Goal: Task Accomplishment & Management: Manage account settings

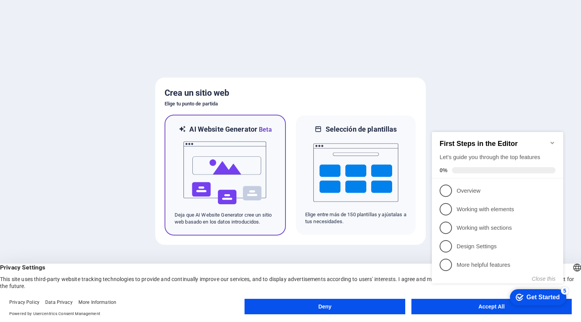
click at [215, 160] on img at bounding box center [225, 172] width 85 height 77
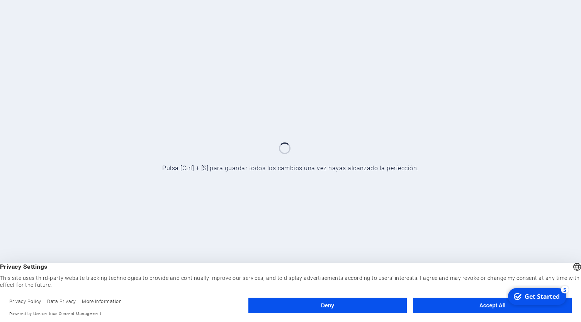
click at [461, 307] on button "Accept All" at bounding box center [492, 305] width 159 height 15
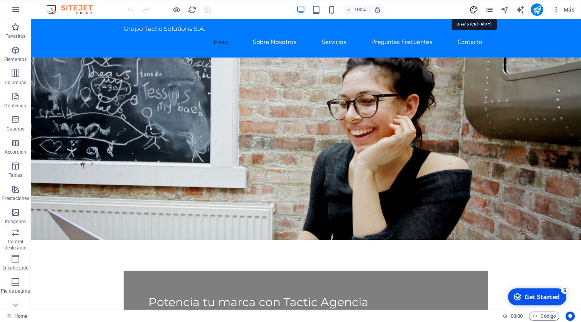
select select "px"
select select "200"
select select "px"
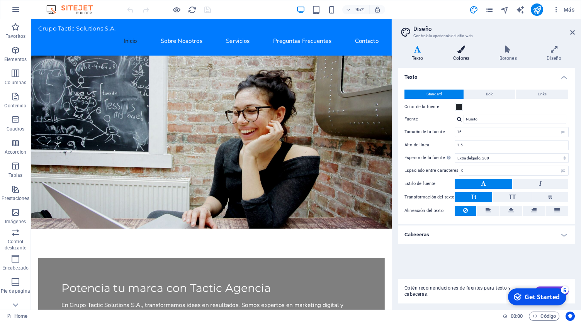
click at [467, 56] on h4 "Colores" at bounding box center [462, 54] width 46 height 16
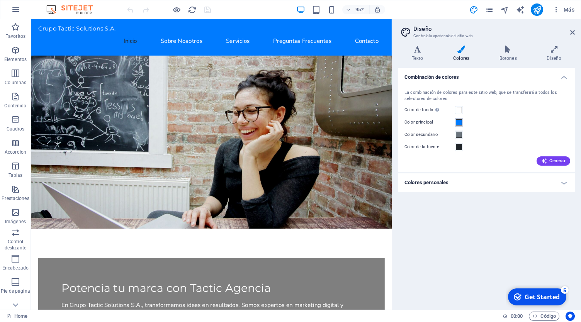
click at [458, 122] on span at bounding box center [459, 122] width 6 height 6
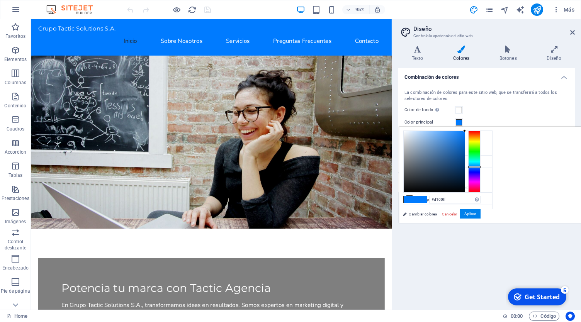
click at [480, 180] on div at bounding box center [474, 162] width 12 height 62
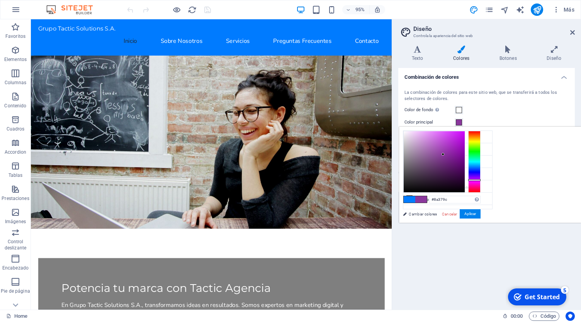
click at [465, 154] on div at bounding box center [434, 161] width 61 height 61
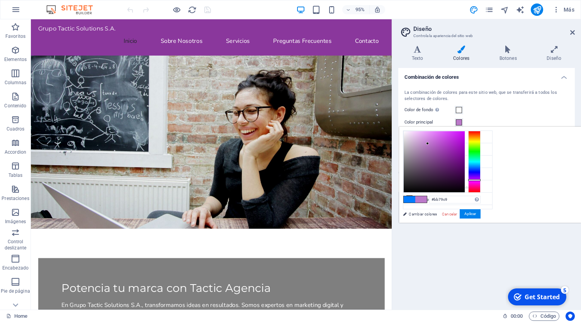
drag, startPoint x: 539, startPoint y: 154, endPoint x: 524, endPoint y: 143, distance: 18.9
click at [429, 143] on div at bounding box center [427, 143] width 3 height 3
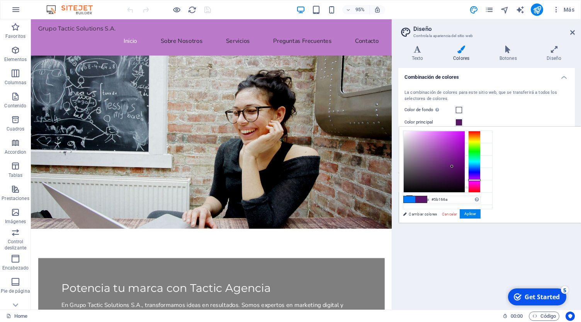
drag, startPoint x: 523, startPoint y: 141, endPoint x: 548, endPoint y: 166, distance: 35.2
click at [453, 166] on div at bounding box center [451, 166] width 3 height 3
type input "#c470d6"
drag, startPoint x: 548, startPoint y: 166, endPoint x: 529, endPoint y: 140, distance: 32.3
click at [434, 140] on div at bounding box center [432, 140] width 3 height 3
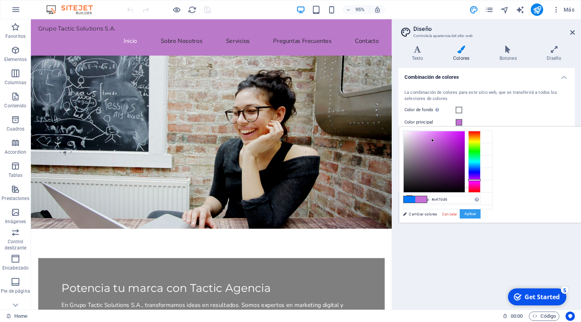
click at [480, 218] on button "Aplicar" at bounding box center [470, 213] width 21 height 9
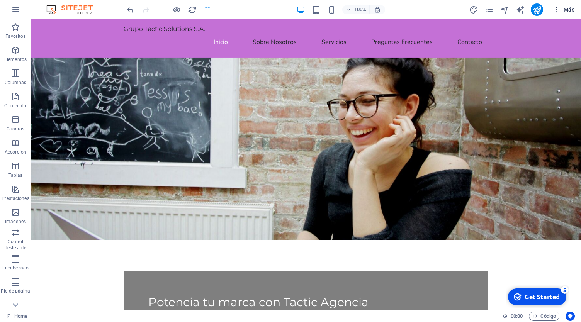
click at [565, 5] on button "Más" at bounding box center [563, 9] width 28 height 12
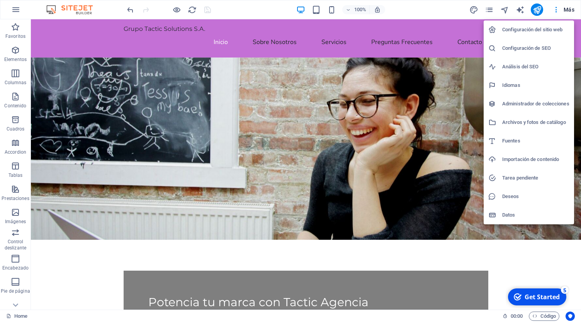
click at [532, 51] on h6 "Configuración de SEO" at bounding box center [535, 48] width 67 height 9
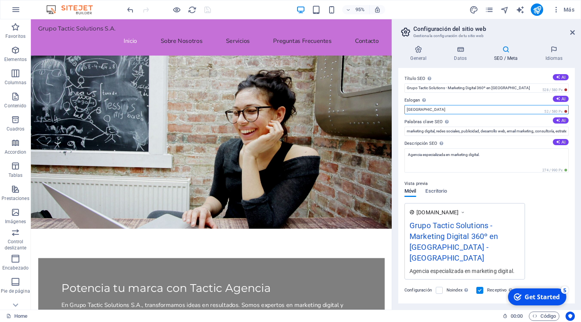
drag, startPoint x: 458, startPoint y: 131, endPoint x: 410, endPoint y: 109, distance: 52.7
type input "[GEOGRAPHIC_DATA]"
drag, startPoint x: 572, startPoint y: 112, endPoint x: 576, endPoint y: 162, distance: 50.3
click at [576, 162] on div "General Datos SEO / Meta Idiomas Nombre del sitio web [DOMAIN_NAME] Logo Arrast…" at bounding box center [486, 174] width 189 height 270
click at [426, 51] on icon at bounding box center [418, 50] width 41 height 8
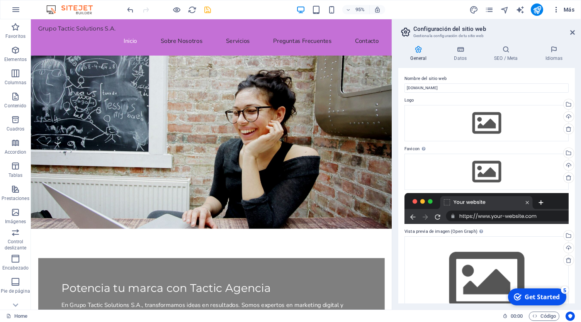
click at [0, 0] on span "Más" at bounding box center [0, 0] width 0 height 0
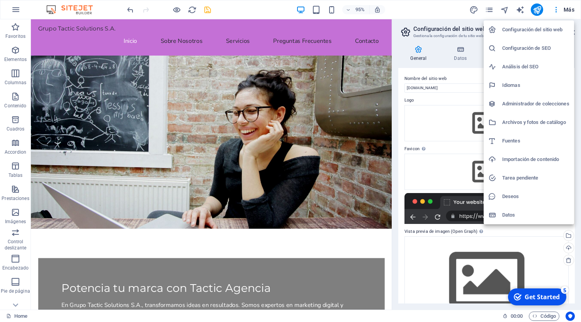
click at [517, 160] on h6 "Importación de contenido" at bounding box center [535, 159] width 67 height 9
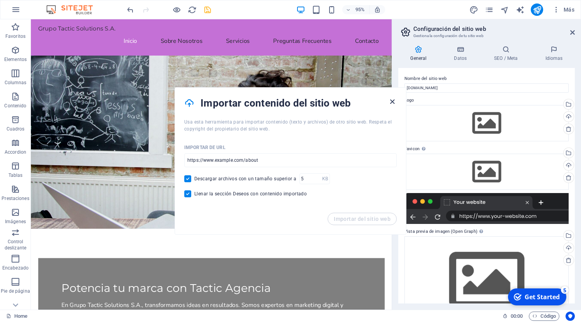
click at [391, 98] on icon "button" at bounding box center [392, 101] width 9 height 9
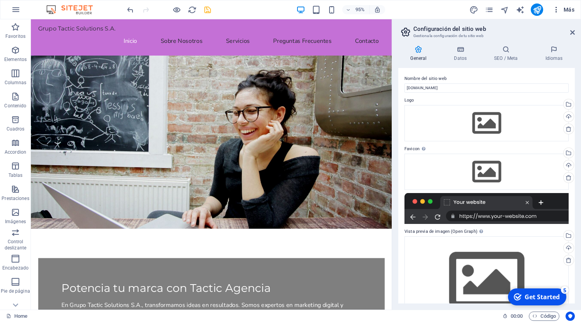
click at [0, 0] on span "Más" at bounding box center [0, 0] width 0 height 0
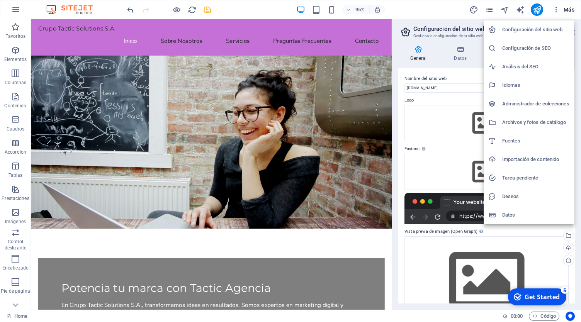
click at [519, 120] on h6 "Archivos y fotos de catálogo" at bounding box center [535, 122] width 67 height 9
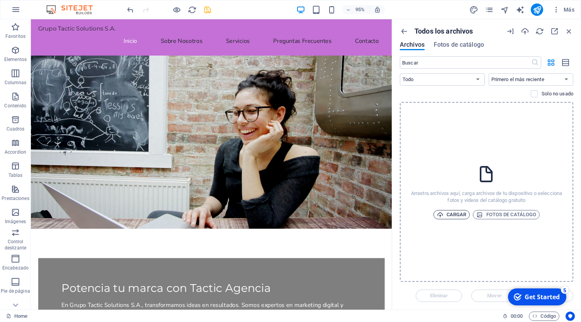
click at [451, 211] on span "Cargar" at bounding box center [452, 214] width 30 height 9
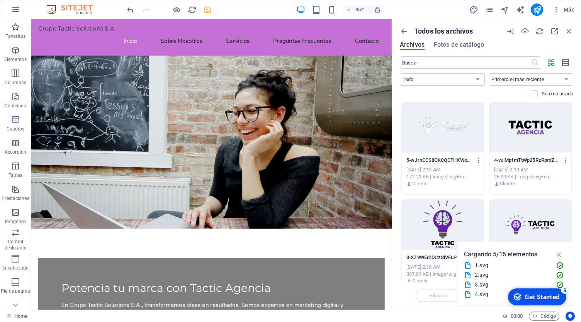
click at [550, 298] on div "Get Started" at bounding box center [541, 297] width 35 height 8
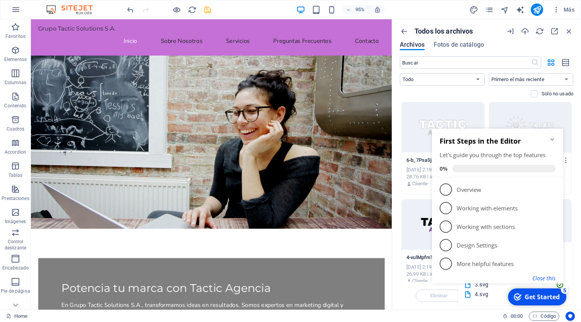
click at [551, 279] on button "Close this" at bounding box center [543, 278] width 23 height 7
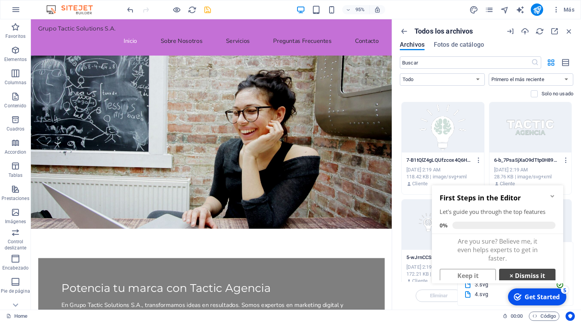
click at [519, 276] on link "× Dismiss it" at bounding box center [527, 276] width 56 height 14
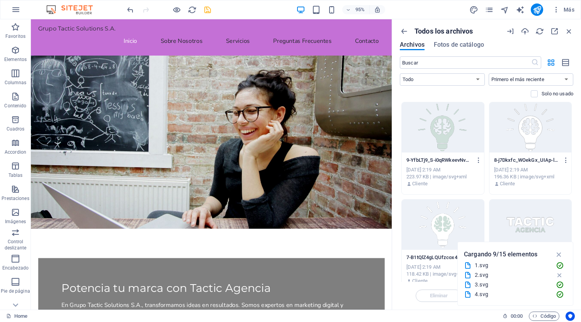
drag, startPoint x: 566, startPoint y: 266, endPoint x: 565, endPoint y: 271, distance: 5.9
click at [565, 271] on div "Cargando 9/15 elementos 1.svg 2.svg 3.svg 4.svg 5.svg 6.svg 7.svg 8.svg 9.svg 1…" at bounding box center [515, 274] width 116 height 64
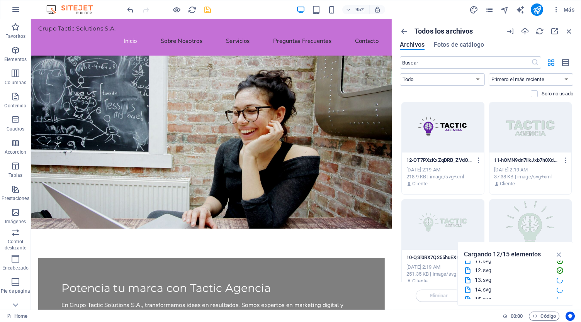
scroll to position [106, 0]
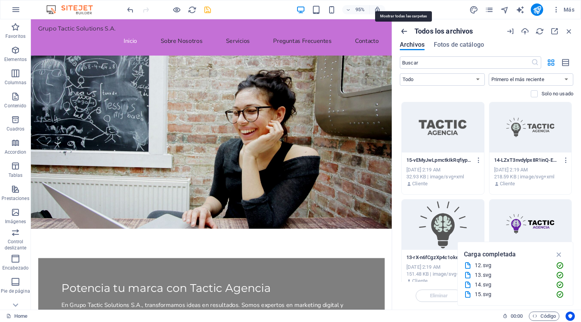
click at [406, 34] on icon "button" at bounding box center [404, 31] width 8 height 8
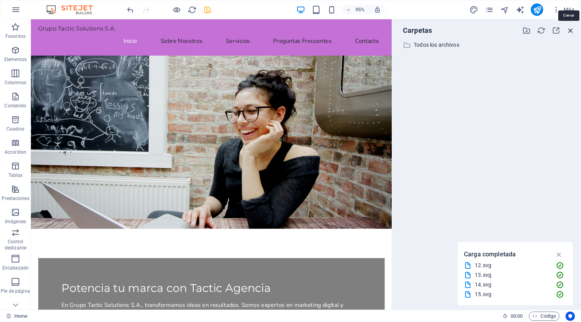
click at [573, 32] on icon "button" at bounding box center [570, 30] width 8 height 8
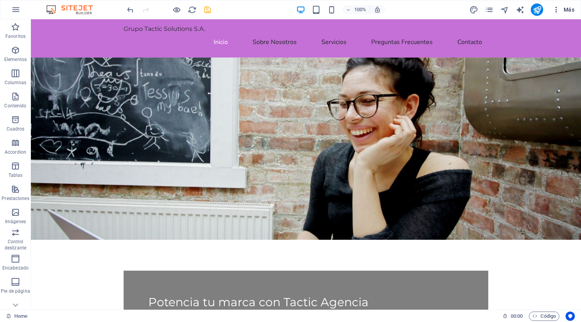
click at [0, 0] on span "Más" at bounding box center [0, 0] width 0 height 0
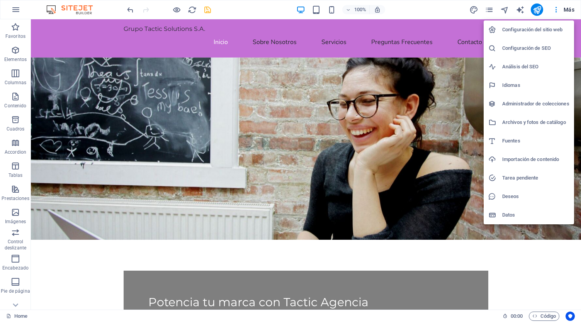
click at [527, 29] on h6 "Configuración del sitio web" at bounding box center [535, 29] width 67 height 9
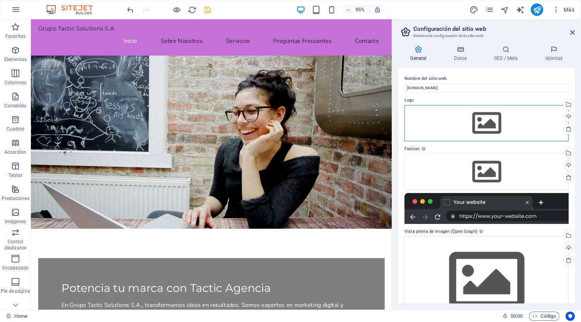
click at [483, 115] on div "Arrastra archivos aquí, haz clic para escoger archivos o selecciona archivos de…" at bounding box center [486, 123] width 164 height 36
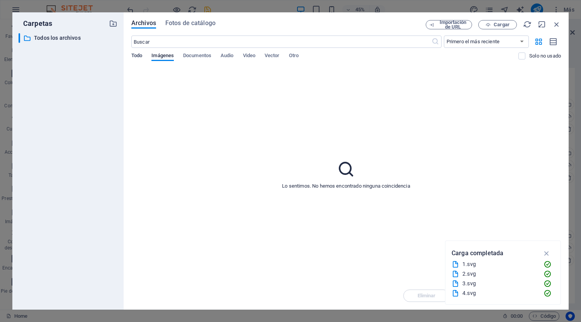
click at [141, 58] on span "Todo" at bounding box center [136, 56] width 11 height 11
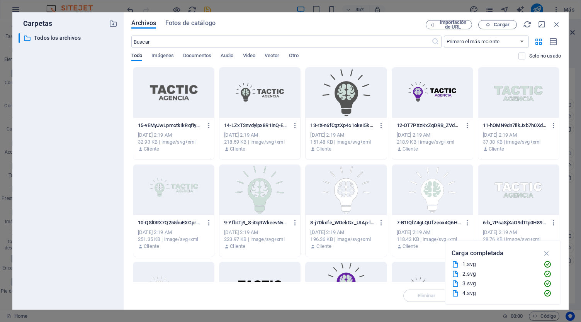
click at [422, 95] on div at bounding box center [432, 93] width 81 height 50
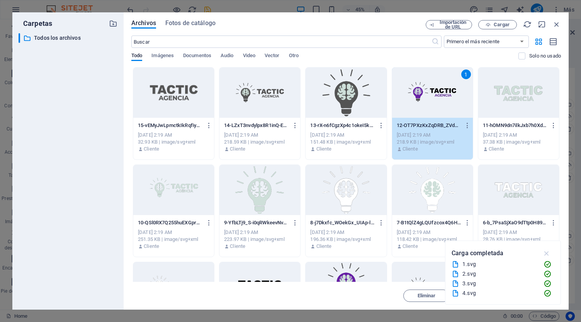
click at [546, 254] on icon "button" at bounding box center [546, 253] width 9 height 8
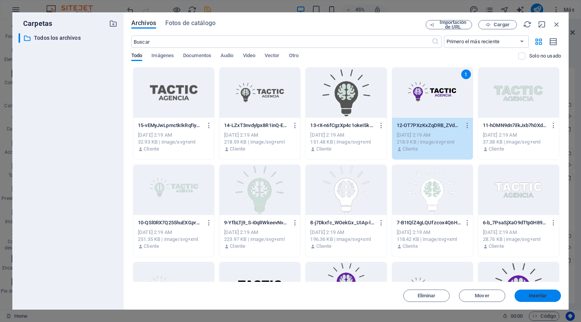
click at [543, 300] on button "Insertar" at bounding box center [537, 296] width 46 height 12
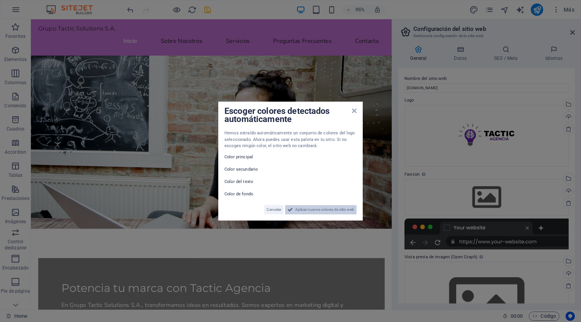
click at [297, 210] on span "Aplicar nuevos colores de sitio web" at bounding box center [324, 209] width 59 height 9
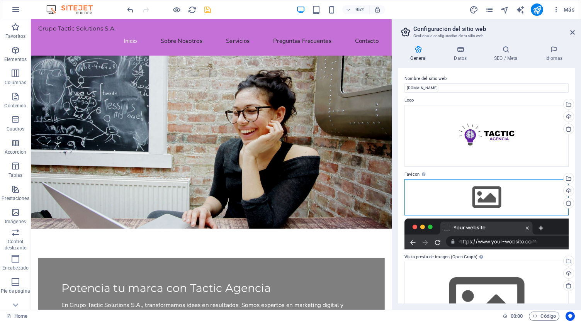
click at [494, 196] on div "Arrastra archivos aquí, haz clic para escoger archivos o selecciona archivos de…" at bounding box center [486, 197] width 164 height 36
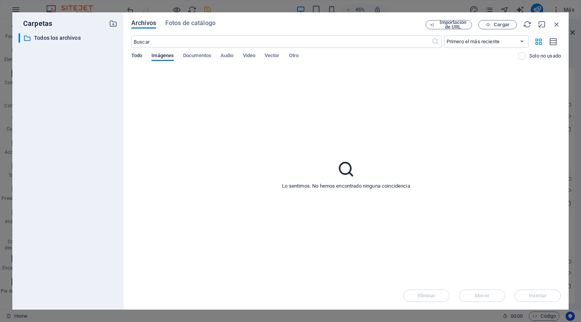
click at [139, 55] on span "Todo" at bounding box center [136, 56] width 11 height 11
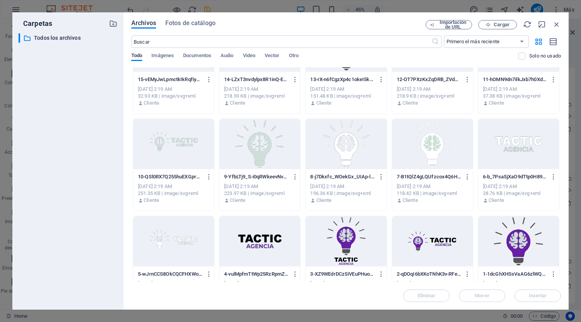
scroll to position [73, 0]
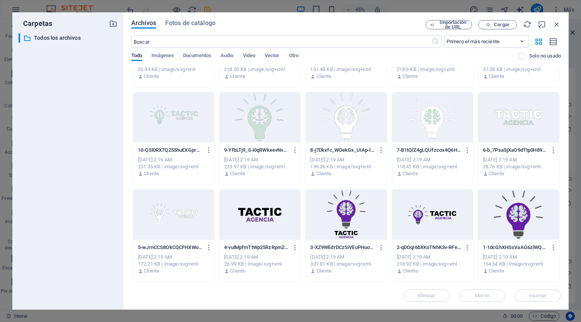
click at [501, 232] on div at bounding box center [518, 215] width 81 height 50
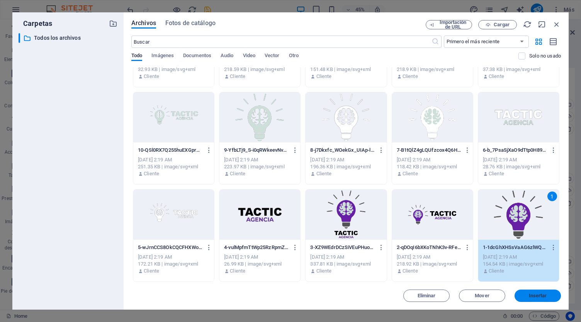
click at [529, 293] on span "Insertar" at bounding box center [538, 295] width 18 height 5
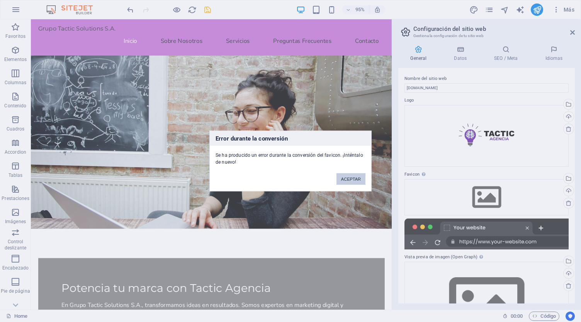
click at [351, 176] on button "ACEPTAR" at bounding box center [350, 179] width 29 height 12
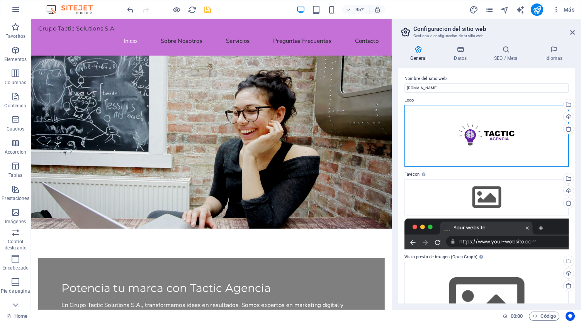
click at [489, 149] on div "Arrastra archivos aquí, haz clic para escoger archivos o selecciona archivos de…" at bounding box center [486, 136] width 164 height 62
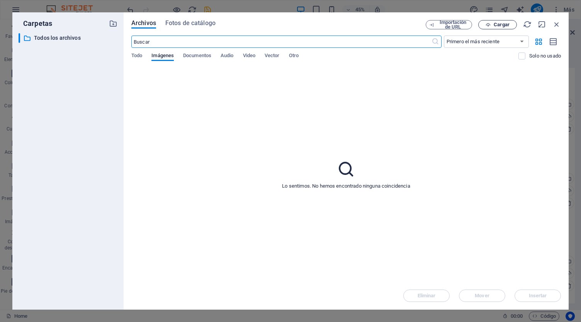
click at [499, 26] on span "Cargar" at bounding box center [501, 24] width 16 height 5
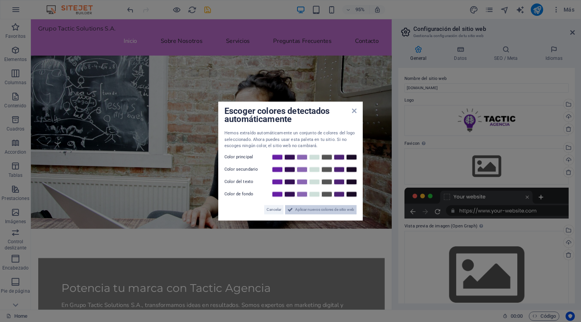
click at [320, 212] on span "Aplicar nuevos colores de sitio web" at bounding box center [324, 209] width 59 height 9
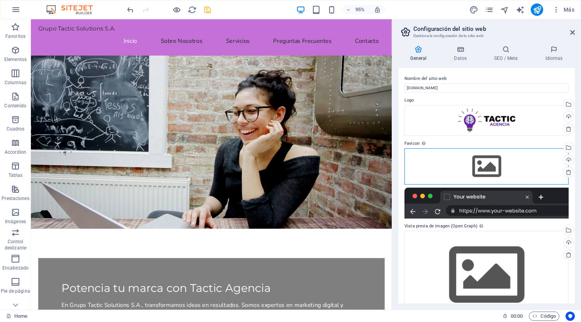
click at [488, 170] on div "Arrastra archivos aquí, haz clic para escoger archivos o selecciona archivos de…" at bounding box center [486, 166] width 164 height 36
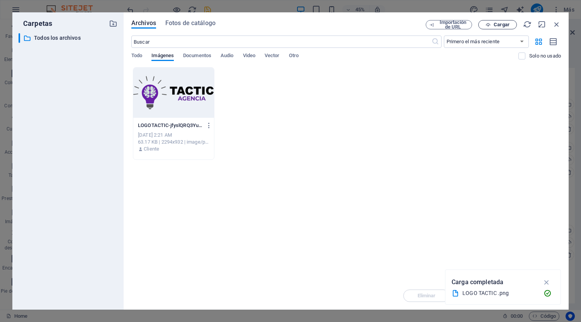
click at [489, 21] on button "Cargar" at bounding box center [497, 24] width 39 height 9
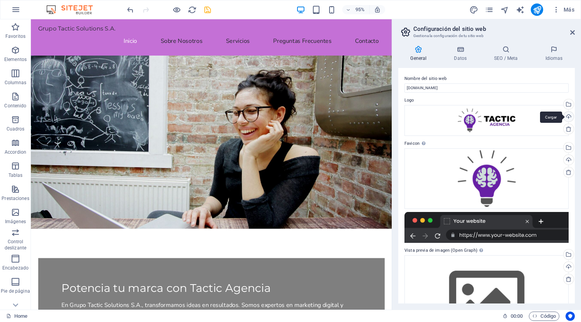
click at [568, 118] on div "Cargar" at bounding box center [568, 118] width 12 height 12
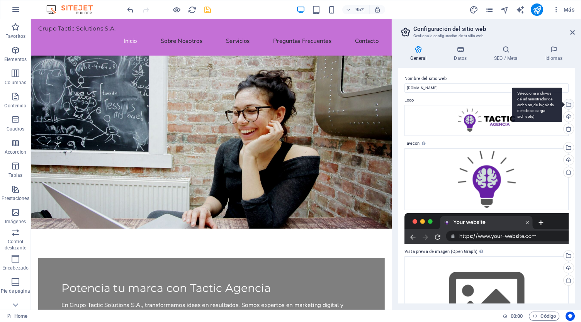
click at [567, 103] on div "Selecciona archivos del administrador de archivos, de la galería de fotos o car…" at bounding box center [568, 105] width 12 height 12
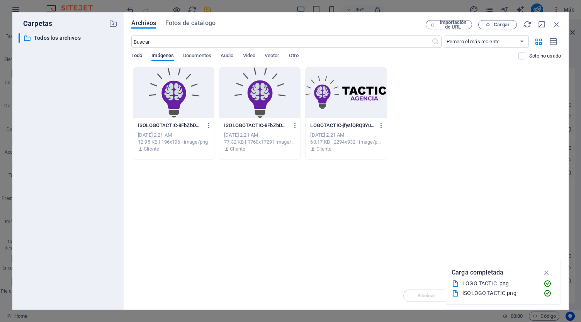
click at [138, 56] on span "Todo" at bounding box center [136, 56] width 11 height 11
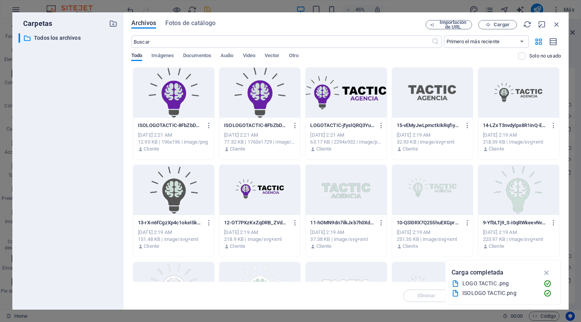
click at [335, 103] on div at bounding box center [345, 93] width 81 height 50
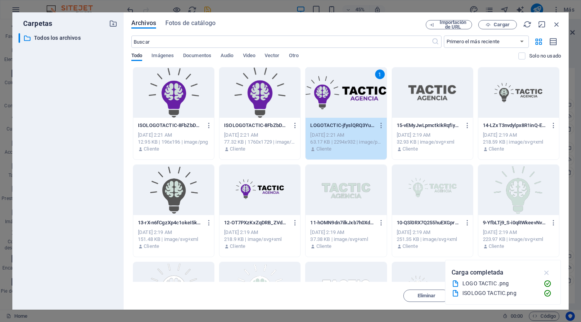
click at [546, 271] on icon "button" at bounding box center [546, 272] width 9 height 8
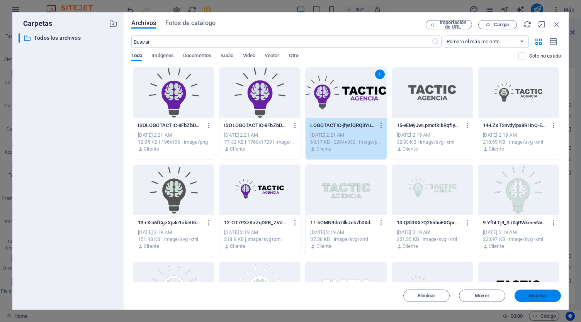
click at [533, 296] on span "Insertar" at bounding box center [538, 295] width 18 height 5
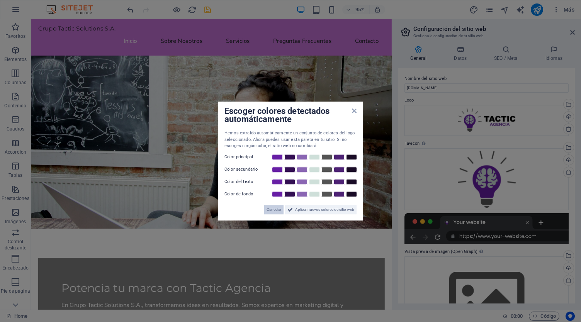
click at [270, 209] on span "Cancelar" at bounding box center [273, 209] width 15 height 9
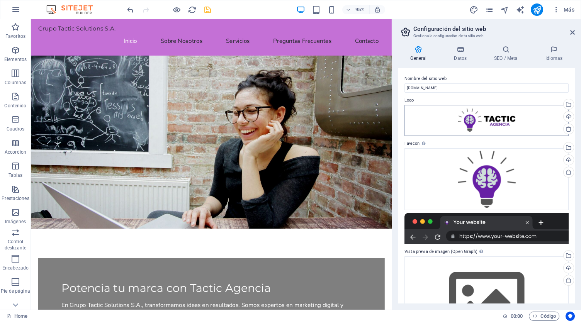
scroll to position [0, 0]
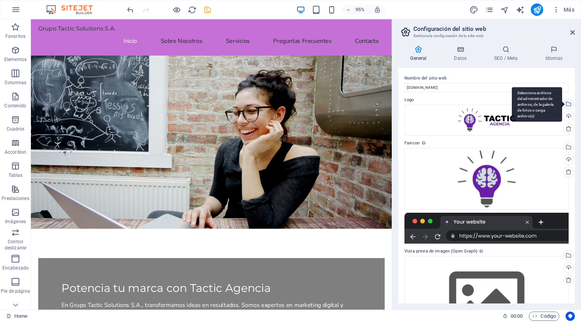
click at [568, 103] on div "Selecciona archivos del administrador de archivos, de la galería de fotos o car…" at bounding box center [568, 105] width 12 height 12
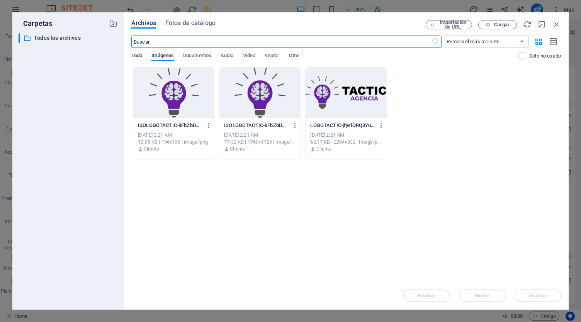
click at [135, 57] on span "Todo" at bounding box center [136, 56] width 11 height 11
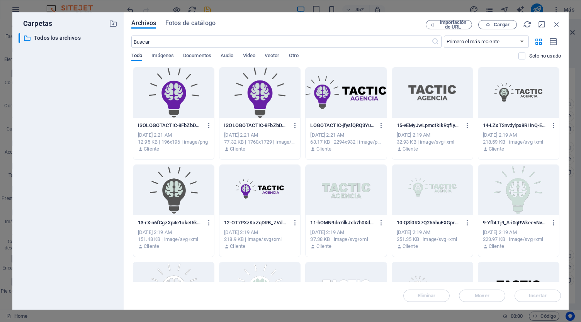
click at [135, 57] on span "Todo" at bounding box center [136, 56] width 11 height 11
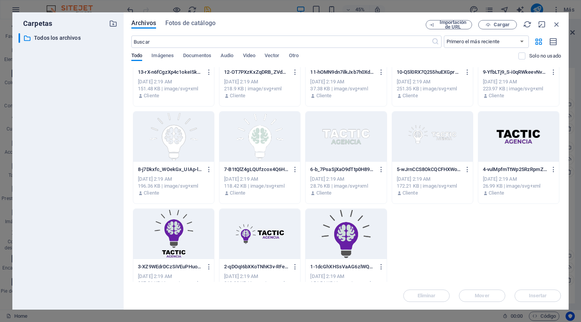
scroll to position [157, 0]
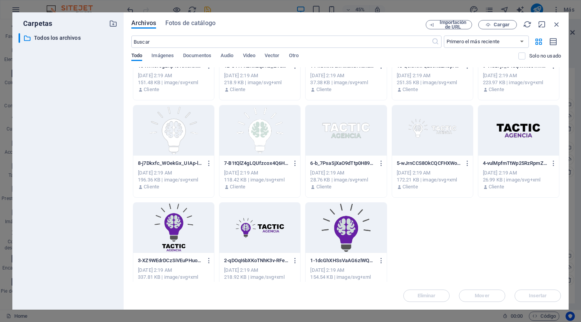
click at [289, 247] on div at bounding box center [259, 228] width 81 height 50
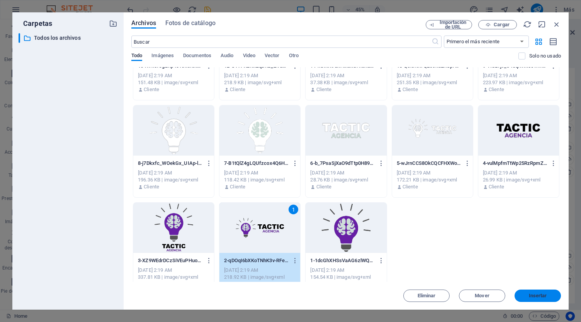
click at [544, 297] on span "Insertar" at bounding box center [538, 295] width 18 height 5
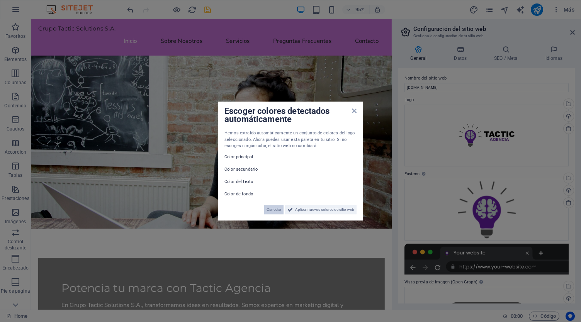
click at [277, 209] on span "Cancelar" at bounding box center [273, 209] width 15 height 9
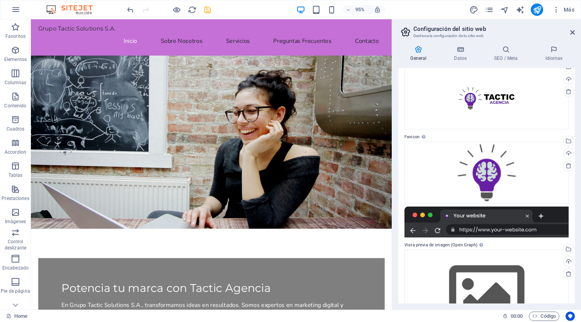
scroll to position [78, 0]
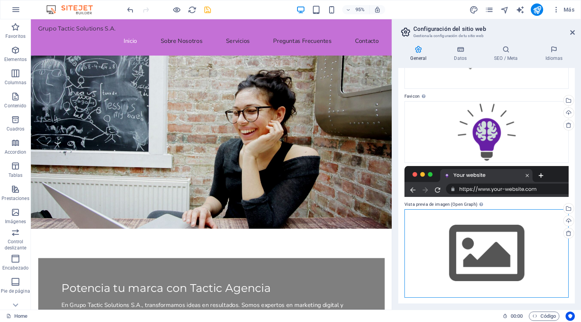
click at [449, 247] on div "Arrastra archivos aquí, haz clic para escoger archivos o selecciona archivos de…" at bounding box center [486, 253] width 164 height 88
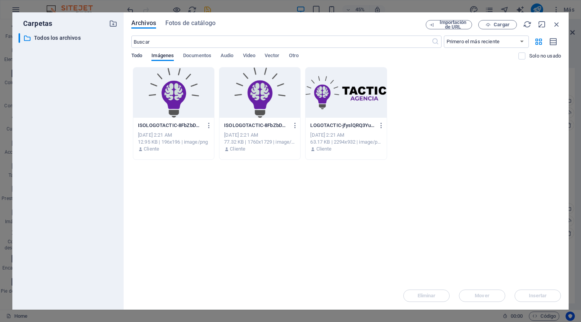
click at [138, 54] on span "Todo" at bounding box center [136, 56] width 11 height 11
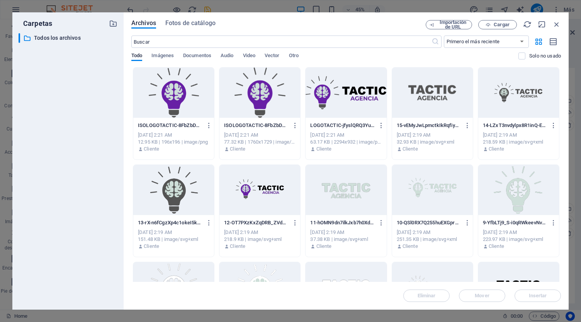
click at [266, 208] on div at bounding box center [259, 190] width 81 height 50
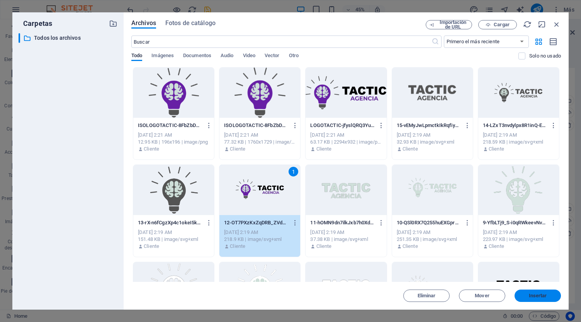
click at [547, 295] on span "Insertar" at bounding box center [537, 295] width 40 height 5
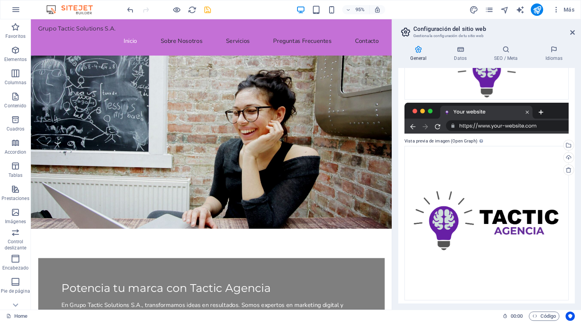
scroll to position [144, 0]
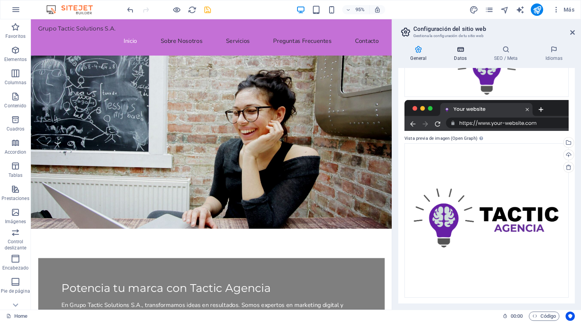
click at [465, 53] on icon at bounding box center [460, 50] width 37 height 8
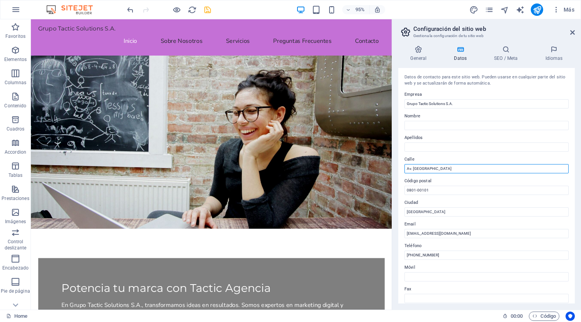
drag, startPoint x: 459, startPoint y: 190, endPoint x: 387, endPoint y: 188, distance: 71.8
type input "[GEOGRAPHIC_DATA][PERSON_NAME]"
drag, startPoint x: 437, startPoint y: 254, endPoint x: 420, endPoint y: 255, distance: 17.4
click at [420, 255] on input "[PHONE_NUMBER]" at bounding box center [486, 255] width 164 height 9
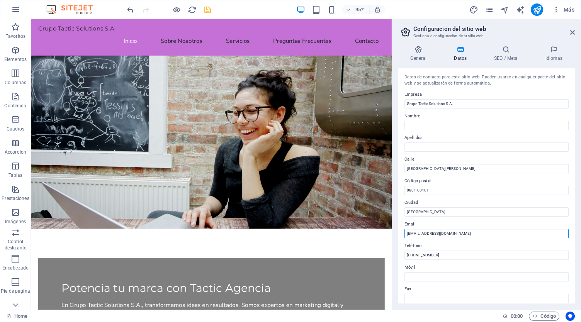
drag, startPoint x: 441, startPoint y: 232, endPoint x: 417, endPoint y: 232, distance: 23.9
click at [417, 232] on input "[EMAIL_ADDRESS][DOMAIN_NAME]" at bounding box center [486, 233] width 164 height 9
type input "[EMAIL_ADDRESS][DOMAIN_NAME]"
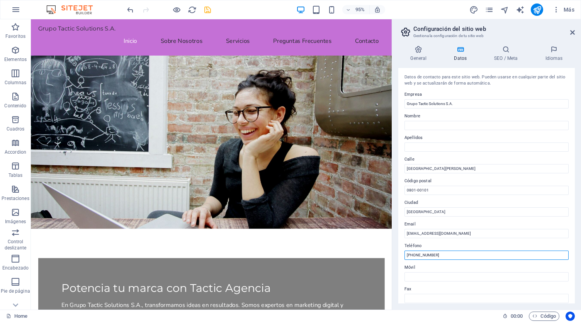
click at [419, 251] on input "[PHONE_NUMBER]" at bounding box center [486, 255] width 164 height 9
drag, startPoint x: 416, startPoint y: 256, endPoint x: 443, endPoint y: 253, distance: 26.5
click at [443, 253] on input "[PHONE_NUMBER]" at bounding box center [486, 255] width 164 height 9
type input "[PHONE_NUMBER]"
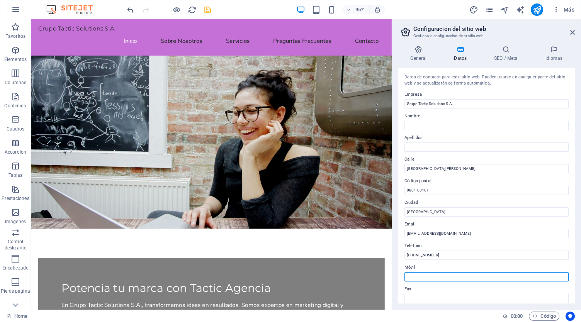
click at [458, 275] on input "Móvil" at bounding box center [486, 276] width 164 height 9
paste input "[PHONE_NUMBER]"
type input "[PHONE_NUMBER]"
click at [420, 47] on icon at bounding box center [418, 50] width 41 height 8
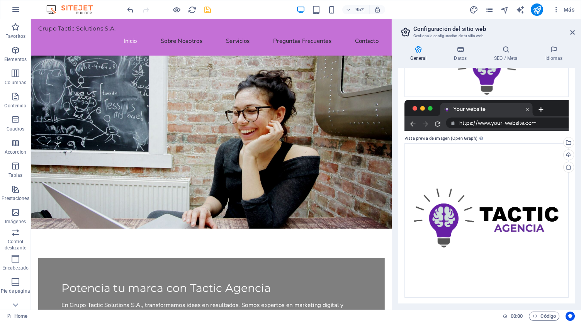
drag, startPoint x: 575, startPoint y: 214, endPoint x: 575, endPoint y: 187, distance: 27.8
click at [575, 187] on div "General Datos SEO / Meta Idiomas Nombre del sitio web [DOMAIN_NAME] Logo Arrast…" at bounding box center [486, 174] width 189 height 270
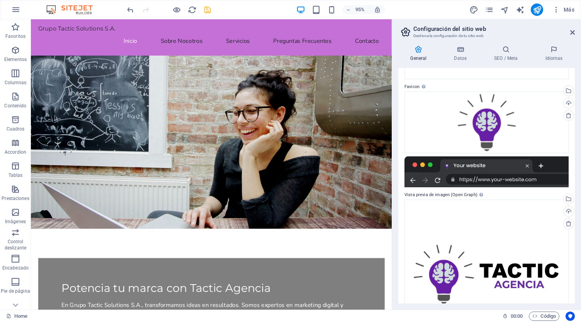
scroll to position [0, 0]
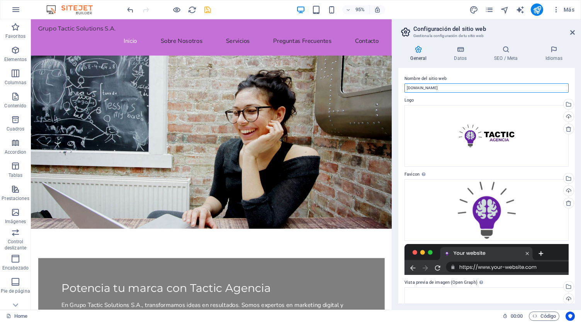
drag, startPoint x: 462, startPoint y: 86, endPoint x: 441, endPoint y: 90, distance: 20.9
click at [441, 90] on input "[DOMAIN_NAME]" at bounding box center [486, 87] width 164 height 9
click at [426, 88] on input "grupotacticsolutions" at bounding box center [486, 87] width 164 height 9
type input "Grupo Tactic Solutions"
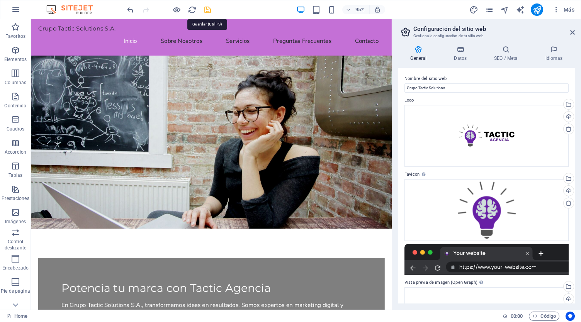
click at [207, 9] on icon "save" at bounding box center [207, 9] width 9 height 9
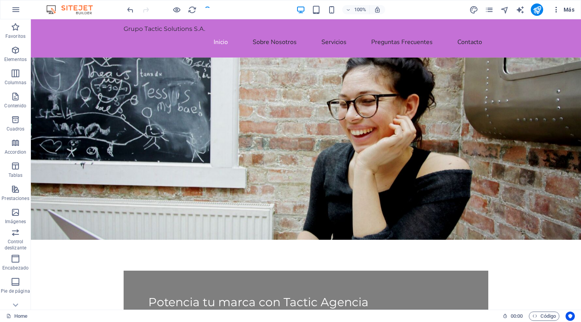
click at [0, 0] on span "Más" at bounding box center [0, 0] width 0 height 0
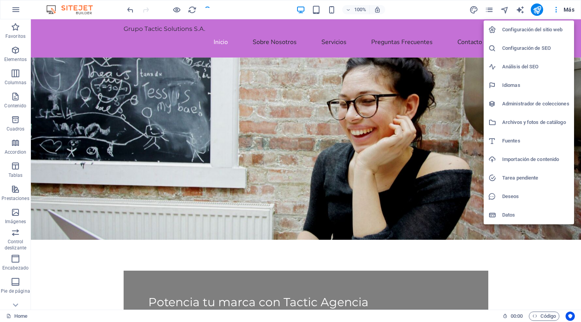
click at [536, 30] on h6 "Configuración del sitio web" at bounding box center [535, 29] width 67 height 9
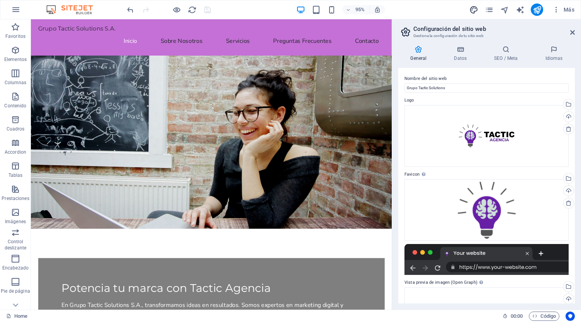
select select "px"
select select "200"
select select "px"
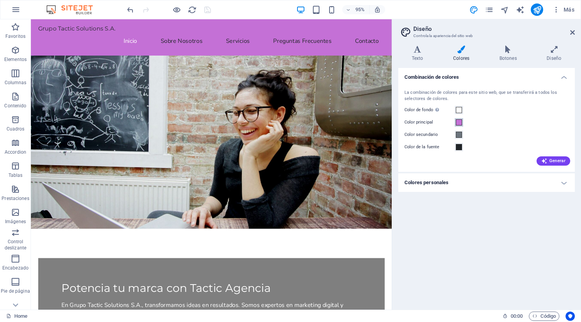
click at [459, 122] on span at bounding box center [459, 122] width 6 height 6
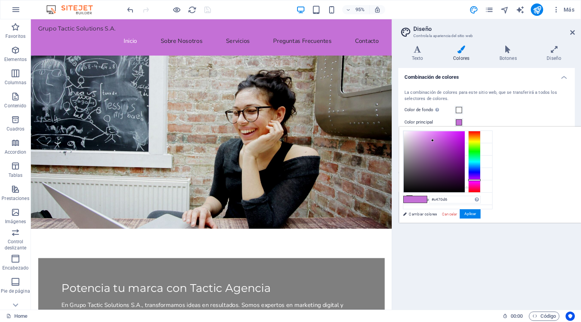
click at [499, 119] on div "Color principal" at bounding box center [486, 122] width 164 height 9
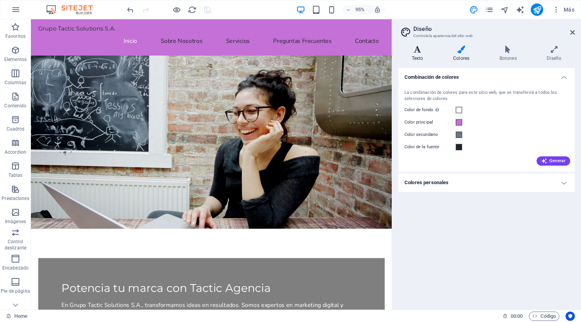
click at [412, 52] on icon at bounding box center [417, 50] width 38 height 8
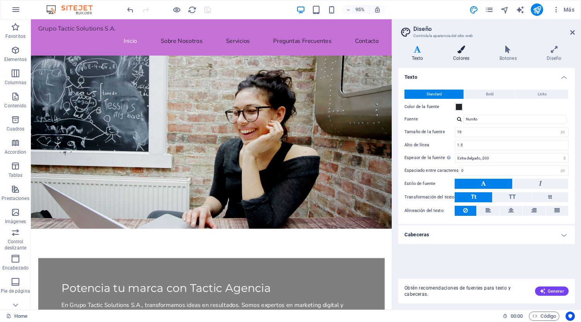
click at [464, 51] on icon at bounding box center [460, 50] width 43 height 8
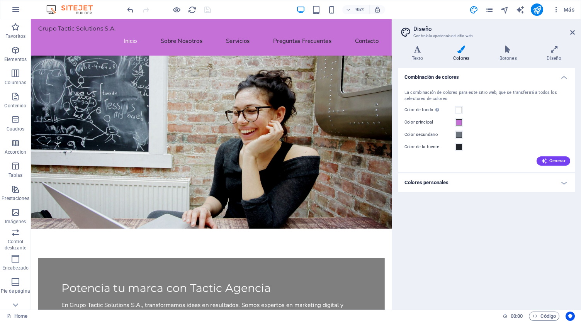
click at [467, 183] on h4 "Colores personales" at bounding box center [486, 182] width 176 height 19
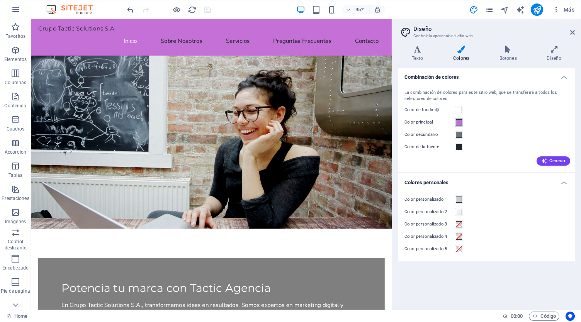
click at [457, 121] on span at bounding box center [459, 122] width 6 height 6
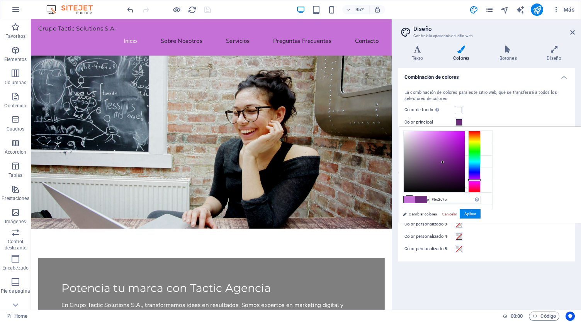
type input "#6c2b7b"
drag, startPoint x: 531, startPoint y: 146, endPoint x: 539, endPoint y: 162, distance: 18.2
click at [465, 162] on div at bounding box center [434, 161] width 61 height 61
click at [480, 211] on button "Aplicar" at bounding box center [470, 213] width 21 height 9
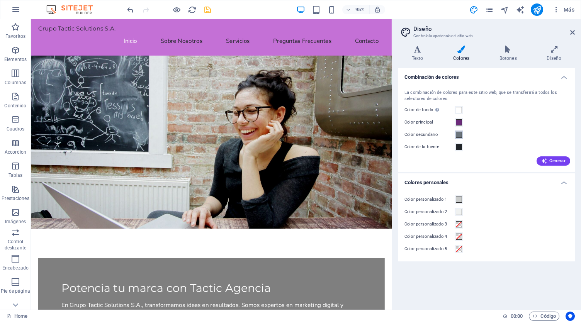
click at [461, 135] on span at bounding box center [459, 135] width 6 height 6
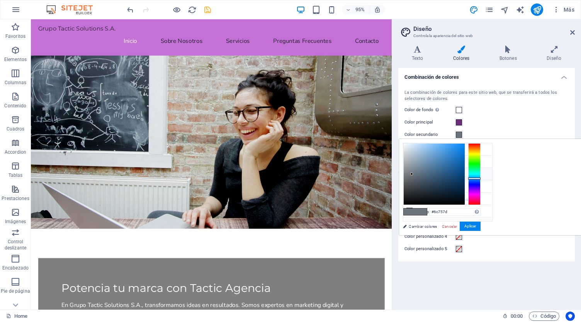
click at [410, 173] on icon at bounding box center [409, 173] width 5 height 5
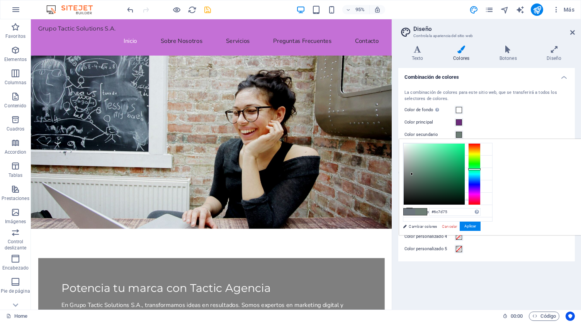
drag, startPoint x: 572, startPoint y: 175, endPoint x: 572, endPoint y: 169, distance: 6.6
click at [480, 169] on div at bounding box center [474, 174] width 12 height 62
type input "#b7d6c8"
drag, startPoint x: 508, startPoint y: 170, endPoint x: 509, endPoint y: 153, distance: 17.4
click at [465, 153] on div at bounding box center [434, 174] width 61 height 61
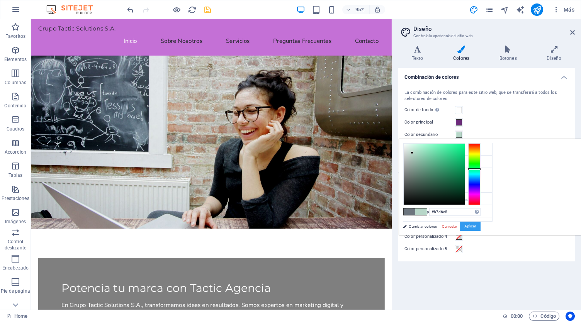
click at [480, 225] on button "Aplicar" at bounding box center [470, 226] width 21 height 9
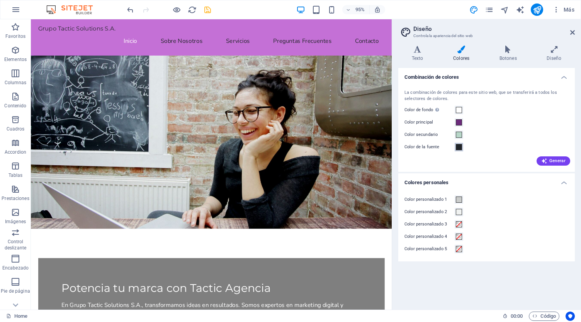
click at [457, 147] on span at bounding box center [459, 147] width 6 height 6
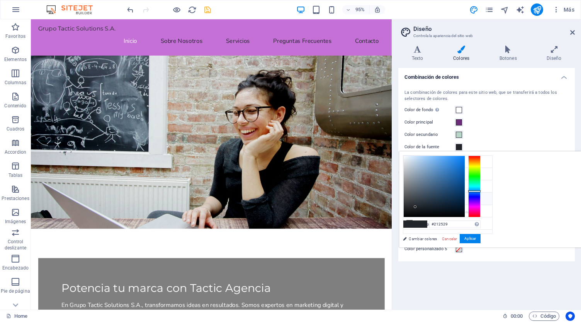
click at [410, 197] on icon at bounding box center [409, 198] width 5 height 5
type input "#474b4f"
drag, startPoint x: 513, startPoint y: 206, endPoint x: 506, endPoint y: 197, distance: 11.0
click at [465, 197] on div at bounding box center [434, 186] width 61 height 61
click at [480, 237] on button "Aplicar" at bounding box center [470, 238] width 21 height 9
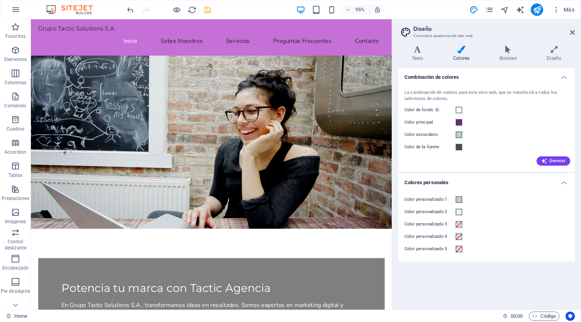
click at [505, 160] on div "Generar" at bounding box center [486, 159] width 167 height 12
click at [504, 114] on div "Color de fondo Solo visible si no se encuentra cubierto por otros fondos." at bounding box center [486, 109] width 164 height 9
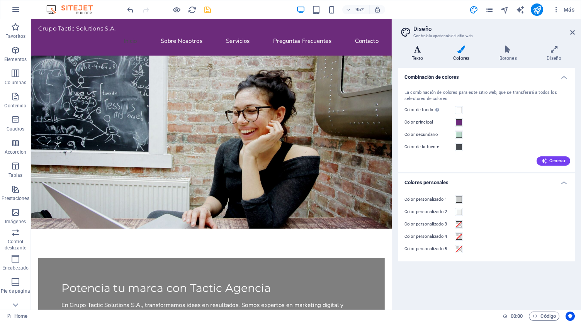
click at [419, 52] on icon at bounding box center [417, 50] width 38 height 8
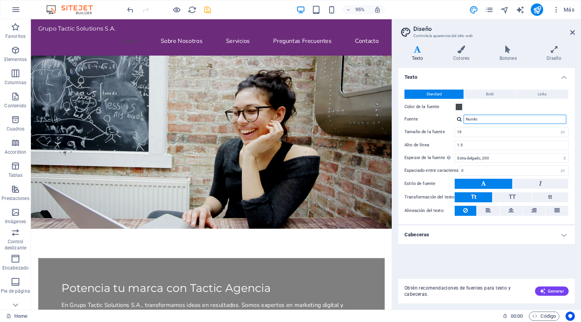
click at [515, 119] on input "Nunito" at bounding box center [514, 119] width 103 height 9
click at [468, 73] on h4 "Texto" at bounding box center [486, 75] width 176 height 14
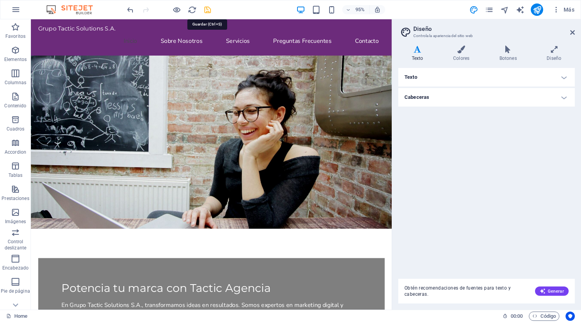
click at [207, 8] on icon "save" at bounding box center [207, 9] width 9 height 9
